Goal: Information Seeking & Learning: Learn about a topic

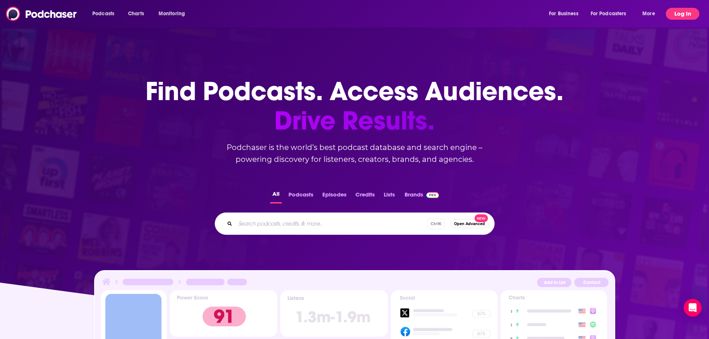
click at [679, 11] on button "Log In" at bounding box center [683, 14] width 34 height 12
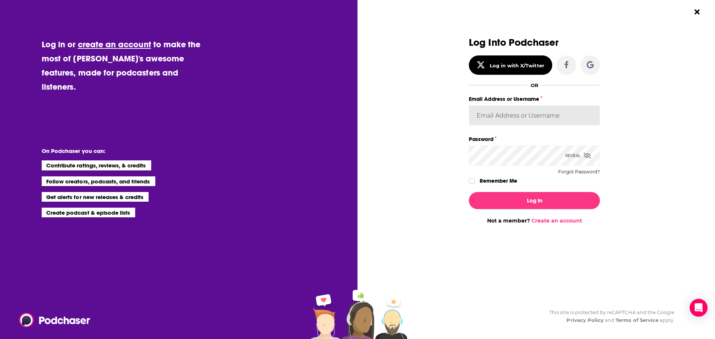
drag, startPoint x: 496, startPoint y: 125, endPoint x: 491, endPoint y: 121, distance: 6.1
click at [496, 125] on input "Email Address or Username" at bounding box center [534, 115] width 131 height 20
click at [491, 121] on input "Email Address or Username" at bounding box center [534, 115] width 131 height 20
type input "[PERSON_NAME][EMAIL_ADDRESS][PERSON_NAME][DOMAIN_NAME]"
click at [469, 192] on button "Log In" at bounding box center [534, 200] width 131 height 17
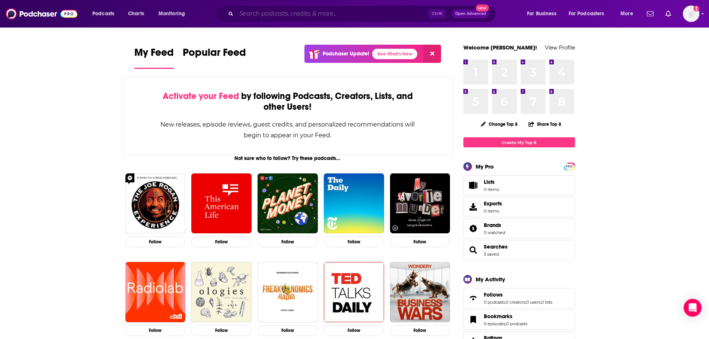
click at [291, 15] on input "Search podcasts, credits, & more..." at bounding box center [332, 14] width 192 height 12
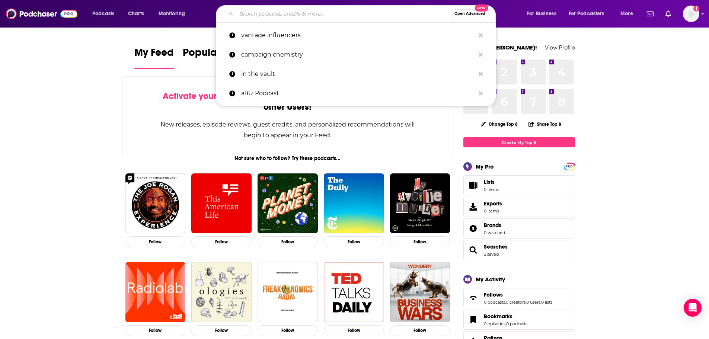
paste input "the ceo show with [PERSON_NAME]"
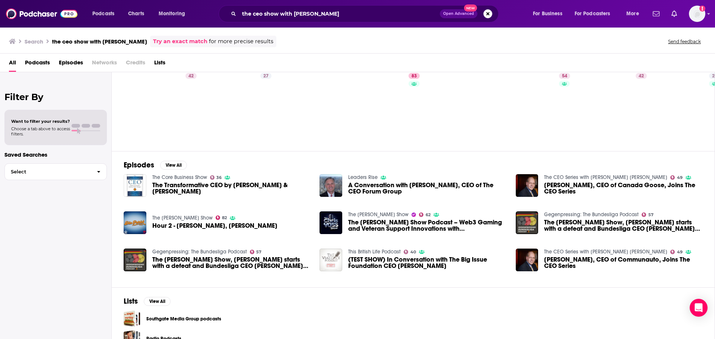
scroll to position [60, 0]
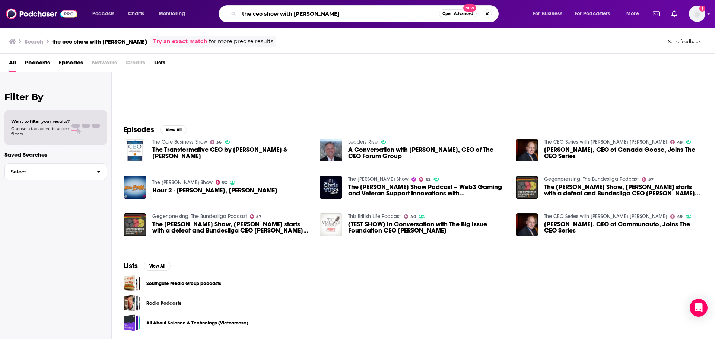
drag, startPoint x: 294, startPoint y: 13, endPoint x: 178, endPoint y: 13, distance: 115.8
click at [178, 13] on div "Podcasts Charts Monitoring the ceo show with [PERSON_NAME] Open Advanced New Fo…" at bounding box center [366, 13] width 559 height 17
type input "[PERSON_NAME]"
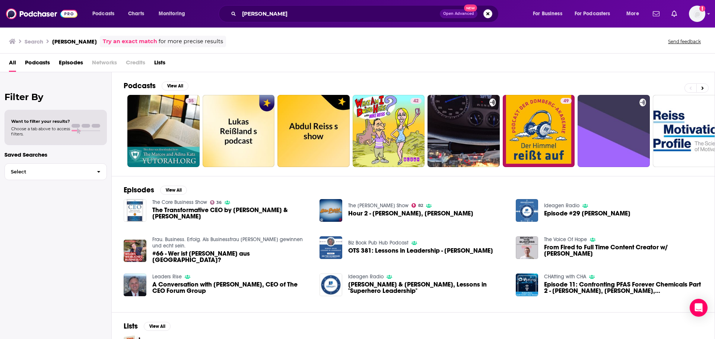
click at [211, 213] on span "The Transformative CEO by [PERSON_NAME] & [PERSON_NAME]" at bounding box center [231, 213] width 159 height 13
click at [253, 14] on input "[PERSON_NAME]" at bounding box center [339, 14] width 201 height 12
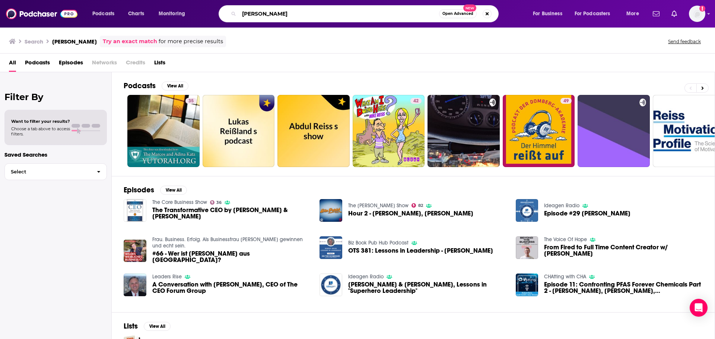
click at [253, 14] on input "[PERSON_NAME]" at bounding box center [339, 14] width 200 height 12
type input "the ceo show"
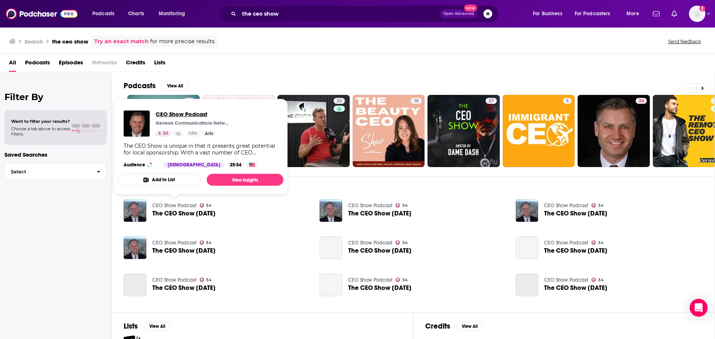
click at [166, 116] on span "CEO Show Podcast" at bounding box center [193, 114] width 74 height 7
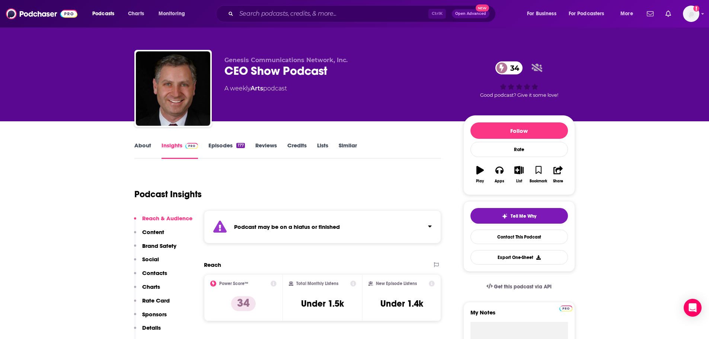
click at [376, 224] on div "Podcast may be on a hiatus or finished" at bounding box center [323, 226] width 238 height 33
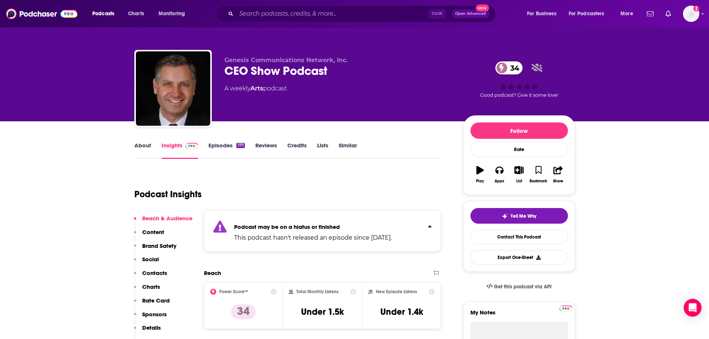
click at [372, 224] on p "Podcast may be on a hiatus or finished" at bounding box center [313, 226] width 158 height 7
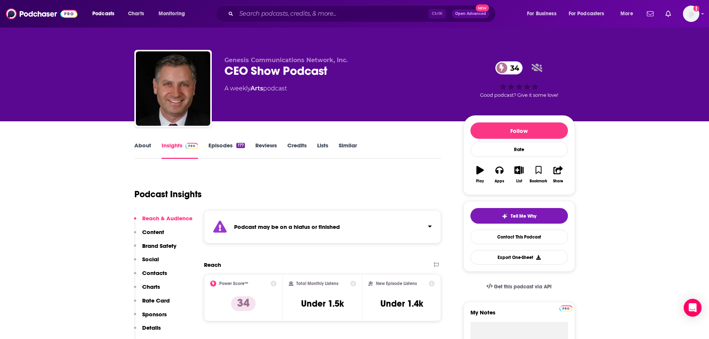
click at [300, 146] on link "Credits" at bounding box center [296, 150] width 19 height 17
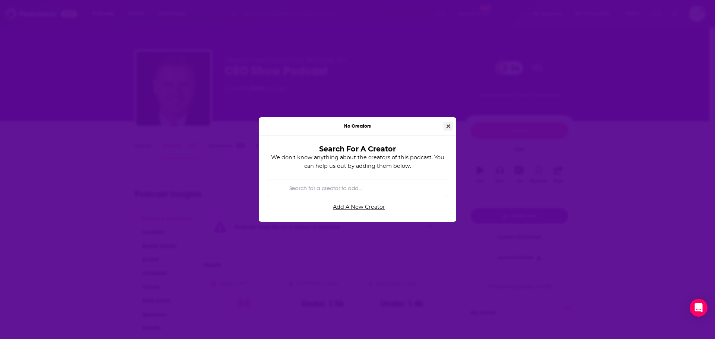
click at [450, 126] on button "Close" at bounding box center [448, 126] width 10 height 9
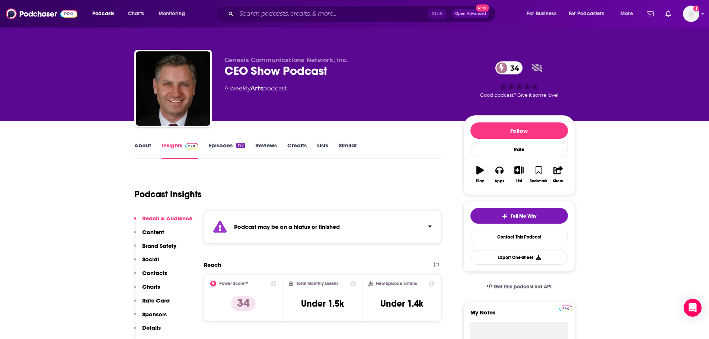
click at [311, 73] on div "CEO Show Podcast 34" at bounding box center [337, 71] width 227 height 15
copy div "CEO Show Podcast 34"
click at [302, 69] on div "CEO Show Podcast 34" at bounding box center [337, 71] width 227 height 15
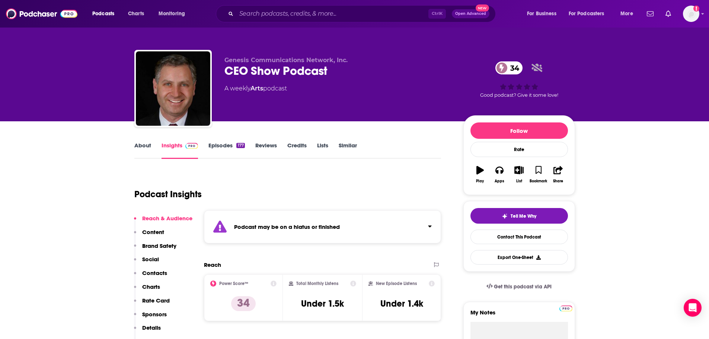
click at [145, 147] on link "About" at bounding box center [142, 150] width 17 height 17
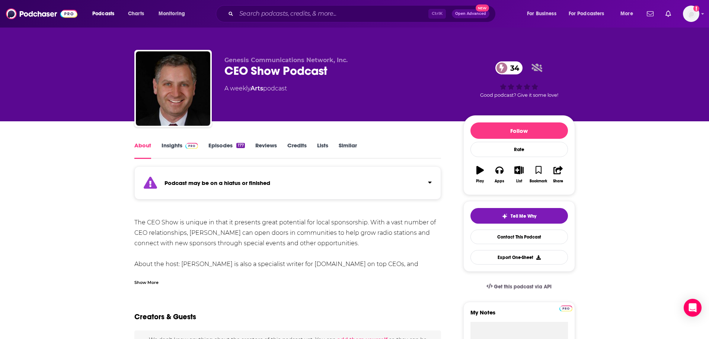
click at [136, 283] on div "Show More" at bounding box center [146, 281] width 24 height 7
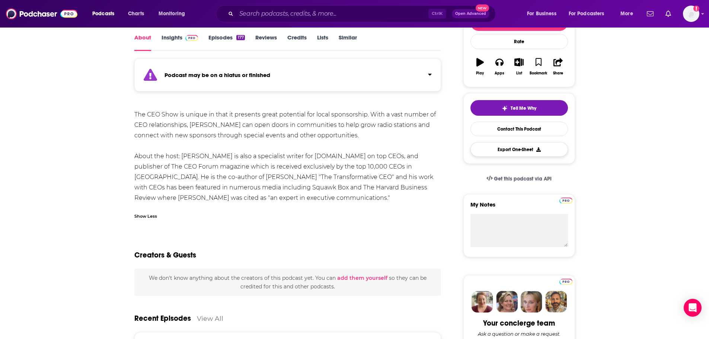
scroll to position [112, 0]
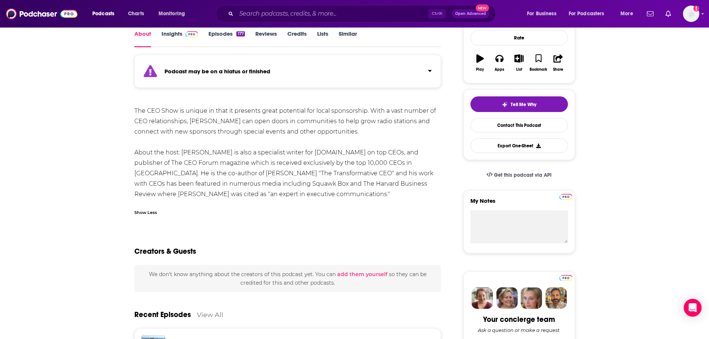
click at [478, 58] on icon "button" at bounding box center [480, 58] width 7 height 8
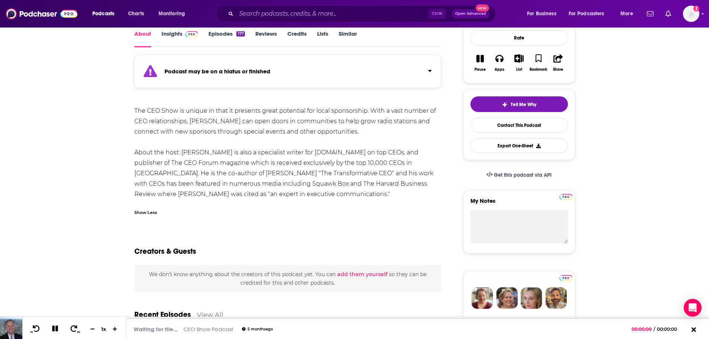
click at [480, 59] on icon "button" at bounding box center [480, 58] width 7 height 8
click at [499, 64] on button "Apps" at bounding box center [499, 63] width 19 height 27
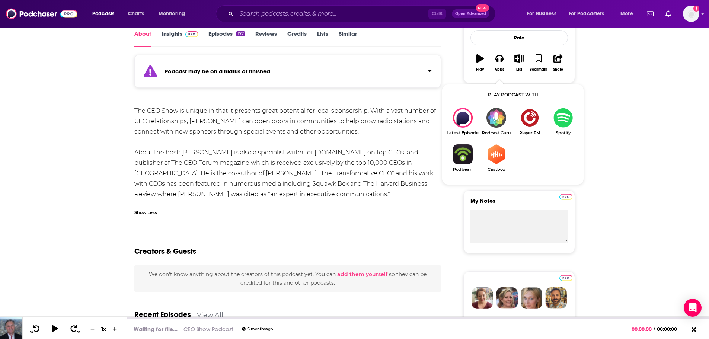
click at [559, 122] on img "Show Listen On dropdown" at bounding box center [564, 118] width 34 height 20
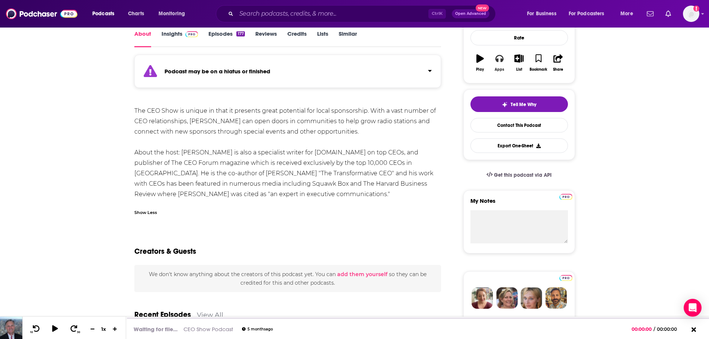
click at [498, 64] on button "Apps" at bounding box center [499, 63] width 19 height 27
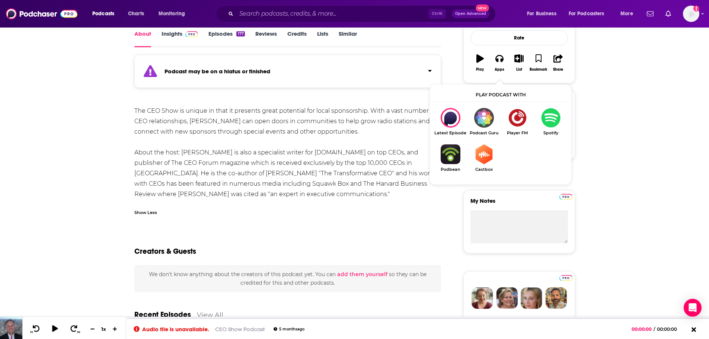
click at [448, 152] on img "Show Listen On dropdown" at bounding box center [451, 154] width 34 height 20
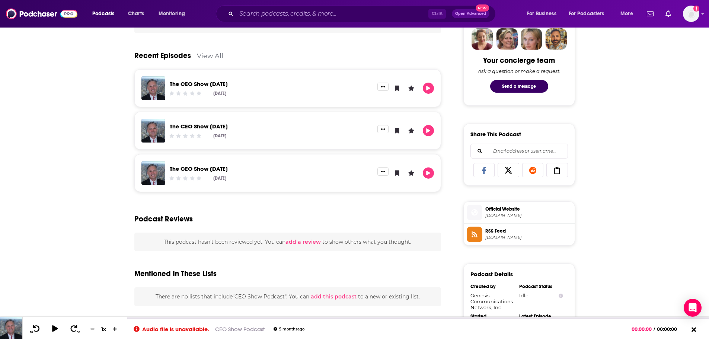
scroll to position [372, 0]
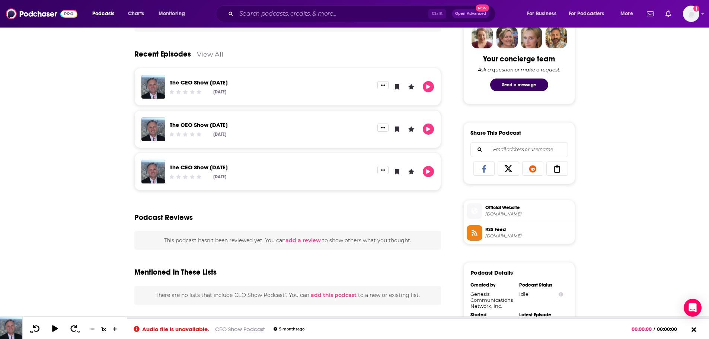
click at [493, 211] on span "Official Website" at bounding box center [528, 207] width 86 height 7
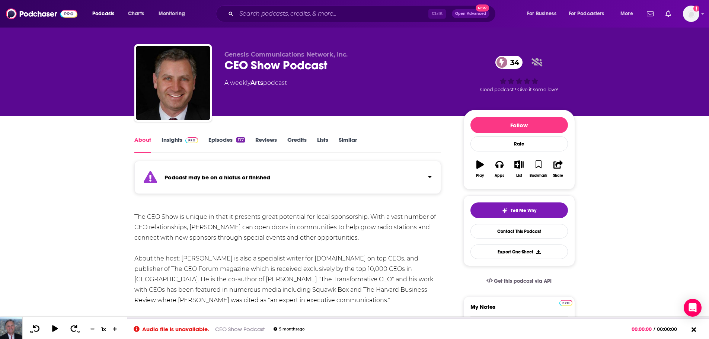
scroll to position [0, 0]
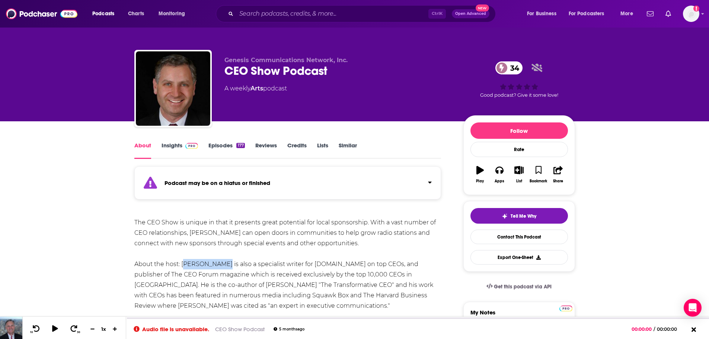
drag, startPoint x: 181, startPoint y: 263, endPoint x: 217, endPoint y: 265, distance: 36.5
click at [217, 265] on div "The CEO Show is unique in that it presents great potential for local sponsorshi…" at bounding box center [287, 264] width 307 height 94
copy div "[PERSON_NAME]"
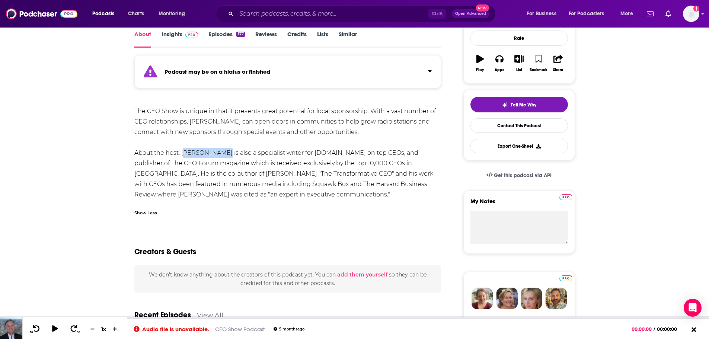
scroll to position [112, 0]
click at [139, 38] on link "About" at bounding box center [142, 38] width 17 height 17
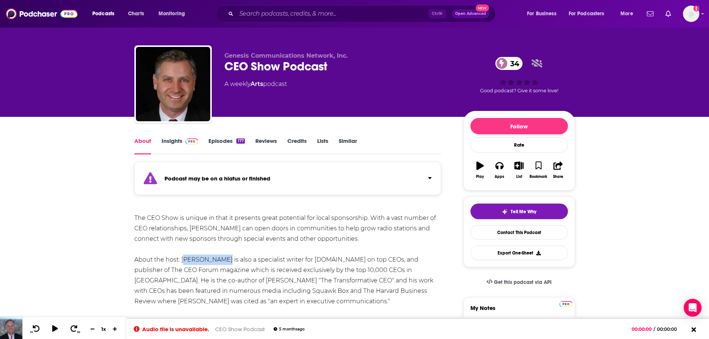
scroll to position [0, 0]
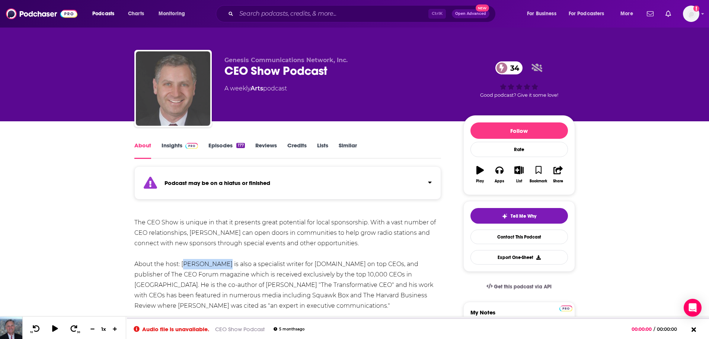
click at [174, 82] on img "CEO Show Podcast" at bounding box center [173, 88] width 74 height 74
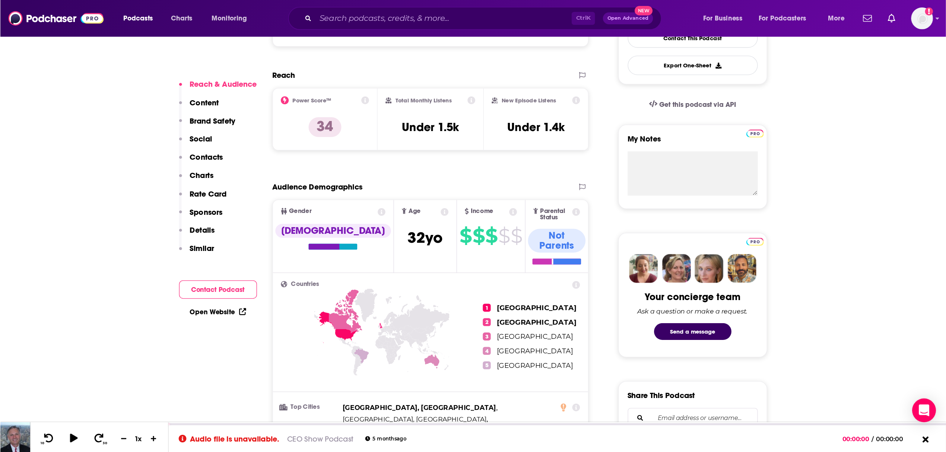
scroll to position [186, 0]
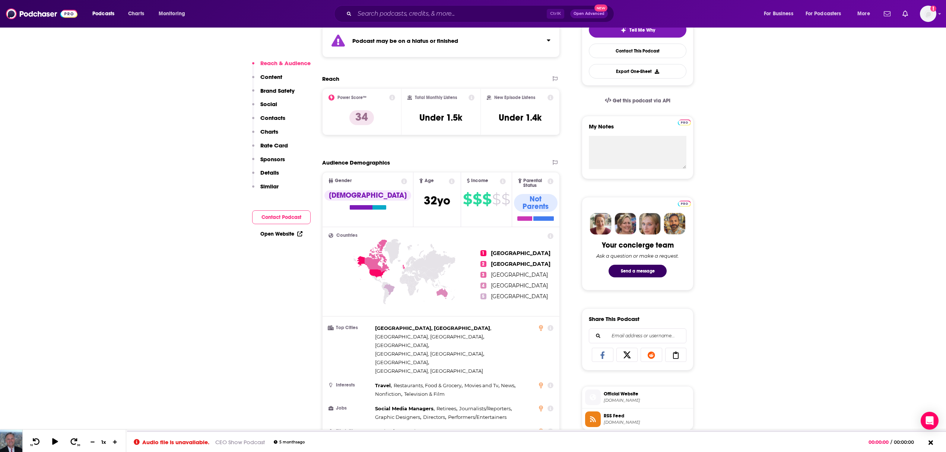
click at [400, 12] on input "Search podcasts, credits, & more..." at bounding box center [450, 14] width 192 height 12
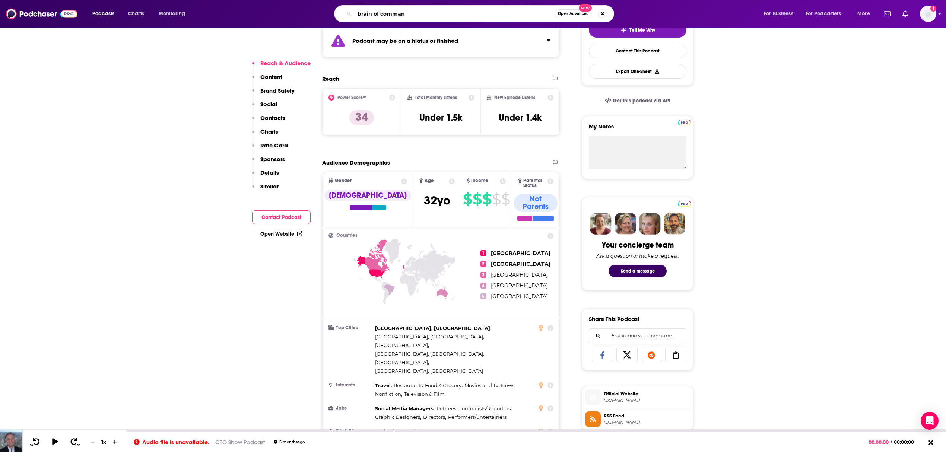
type input "brain of command"
